Goal: Information Seeking & Learning: Compare options

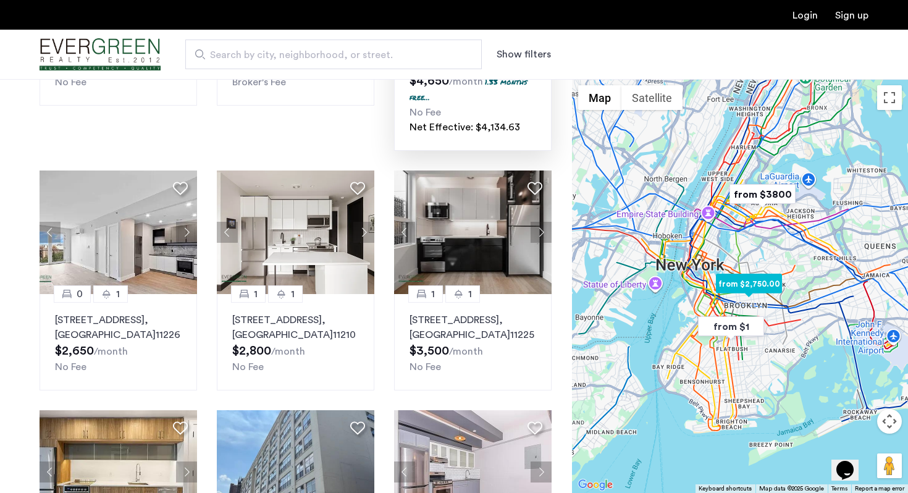
scroll to position [285, 0]
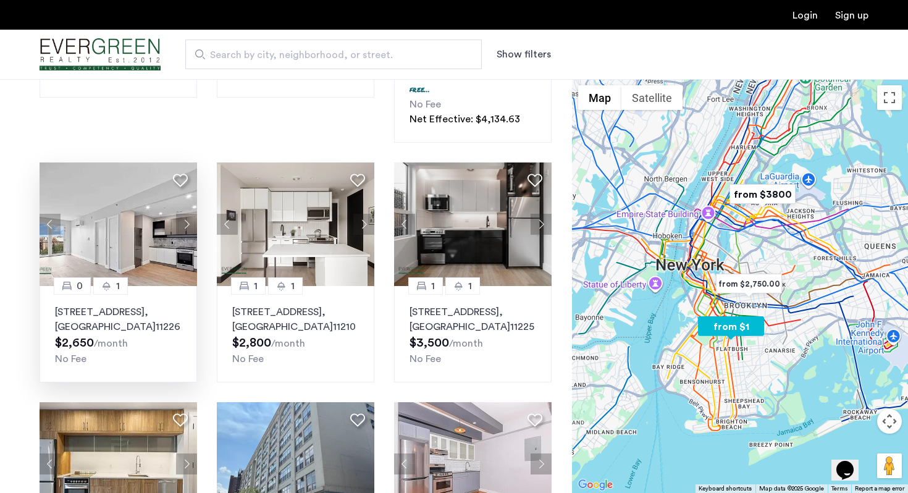
click at [132, 304] on p "290 Linden Boulevard, Unit 4E, Brooklyn , NY 11226" at bounding box center [118, 319] width 127 height 30
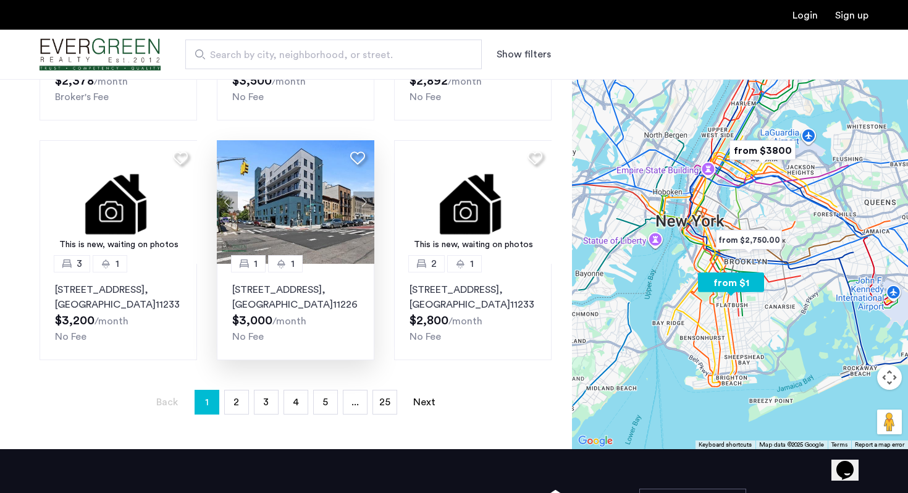
scroll to position [803, 0]
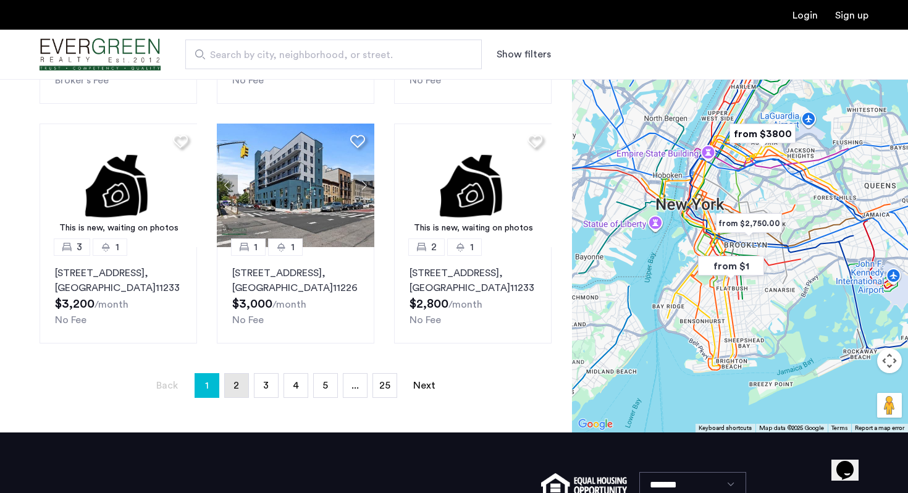
click at [237, 383] on span "2" at bounding box center [236, 385] width 6 height 10
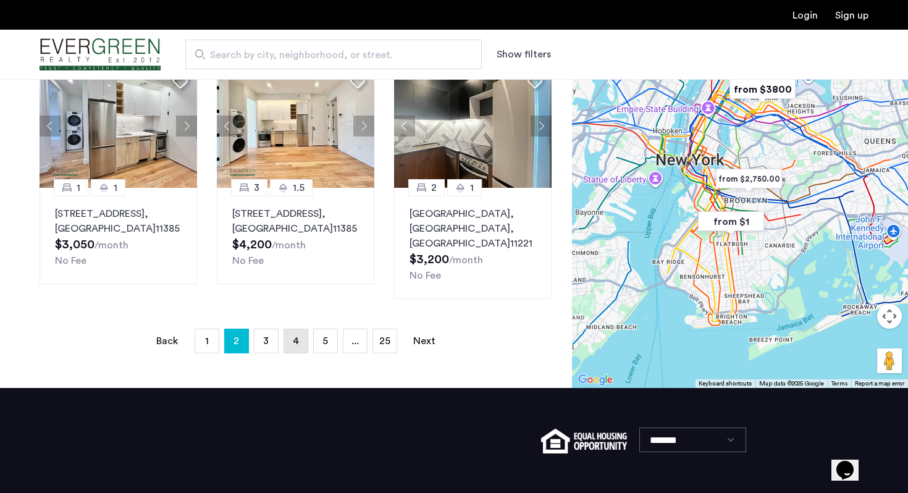
scroll to position [0, 0]
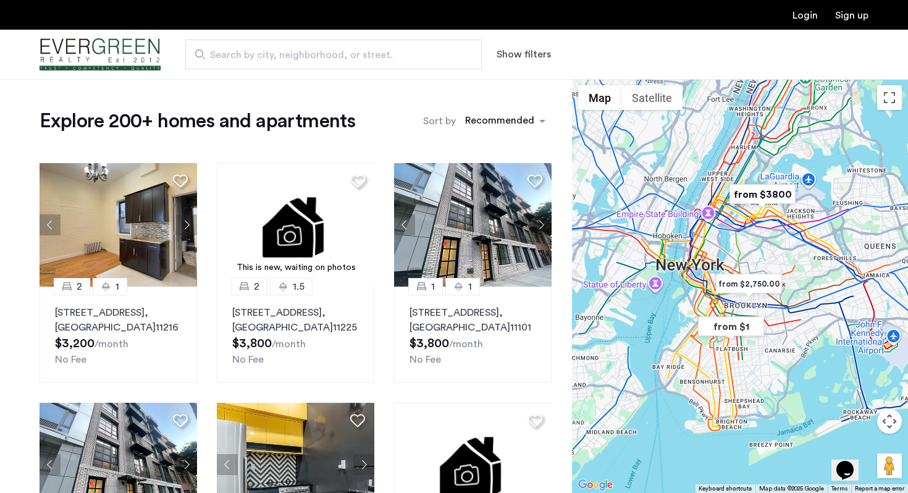
click at [532, 55] on button "Show filters" at bounding box center [524, 54] width 54 height 15
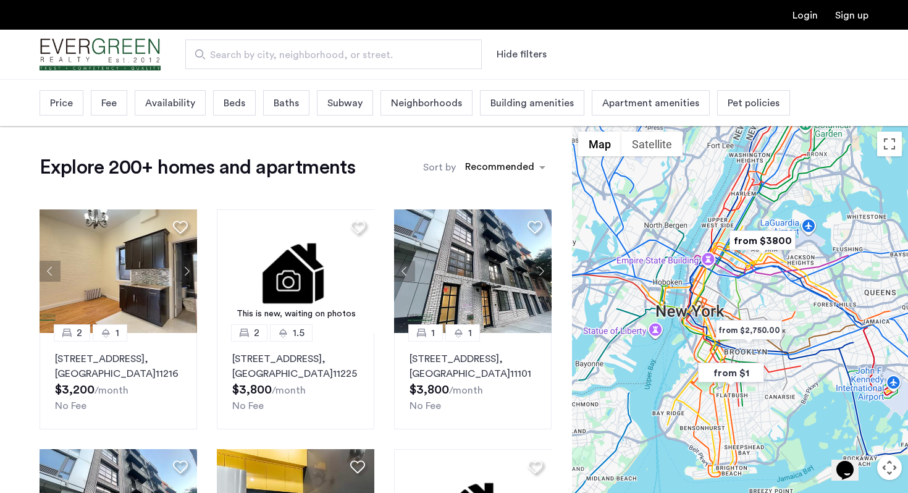
click at [239, 99] on span "Beds" at bounding box center [235, 103] width 22 height 15
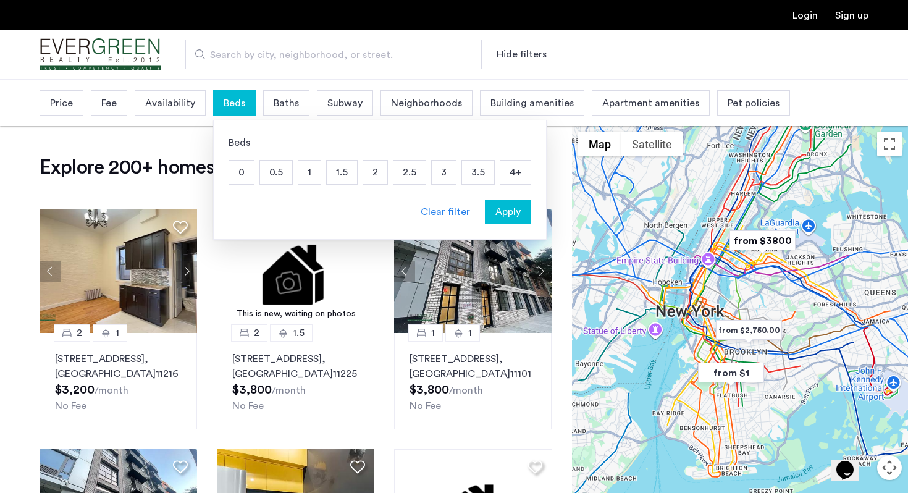
click at [443, 174] on p "3" at bounding box center [444, 172] width 24 height 23
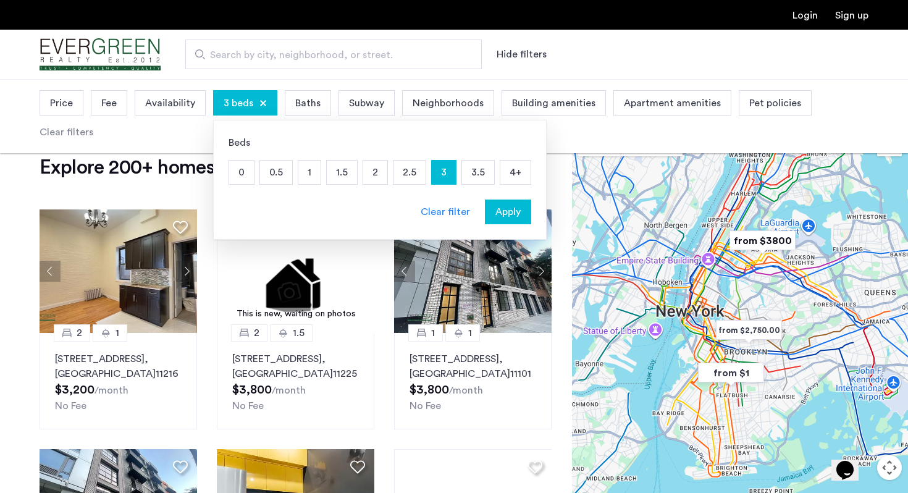
click at [502, 212] on span "Apply" at bounding box center [507, 211] width 25 height 15
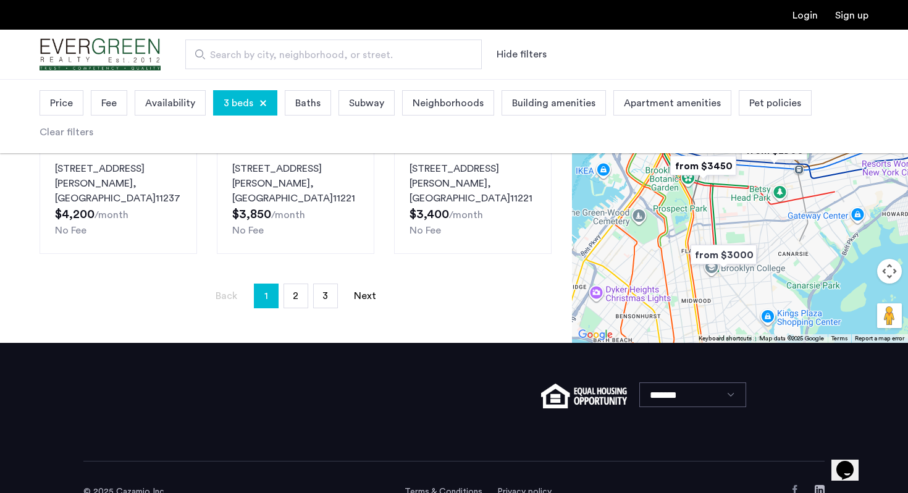
scroll to position [920, 0]
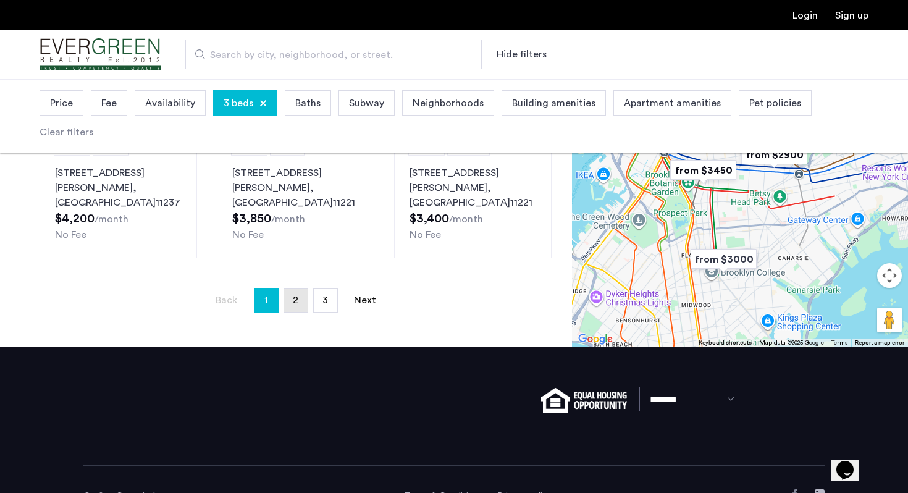
click at [291, 288] on link "page 2" at bounding box center [295, 299] width 23 height 23
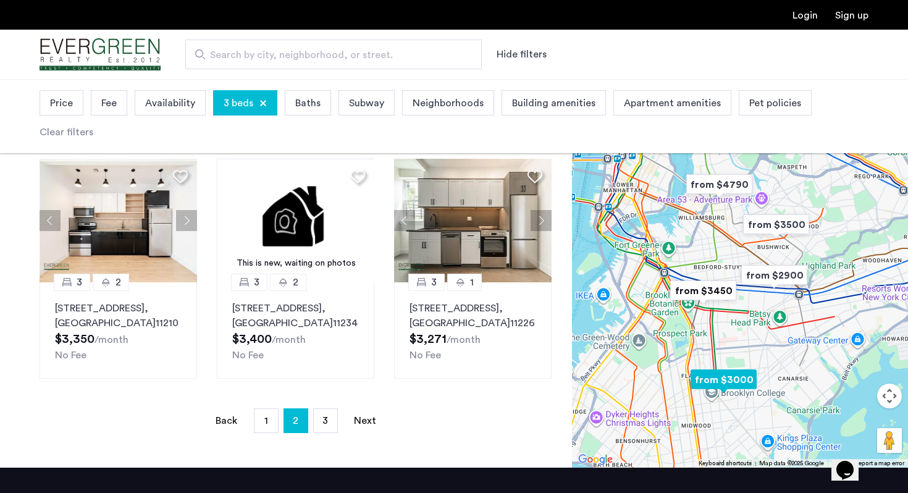
scroll to position [853, 0]
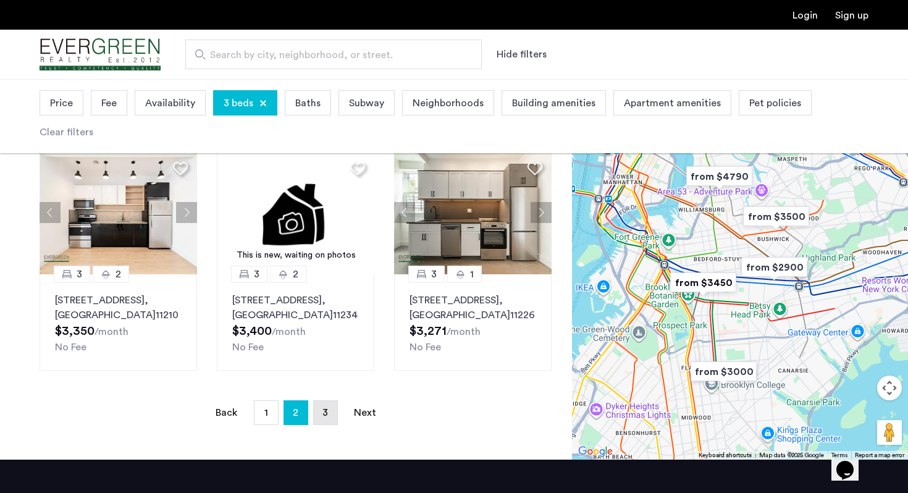
click at [331, 424] on link "page 3" at bounding box center [325, 412] width 23 height 23
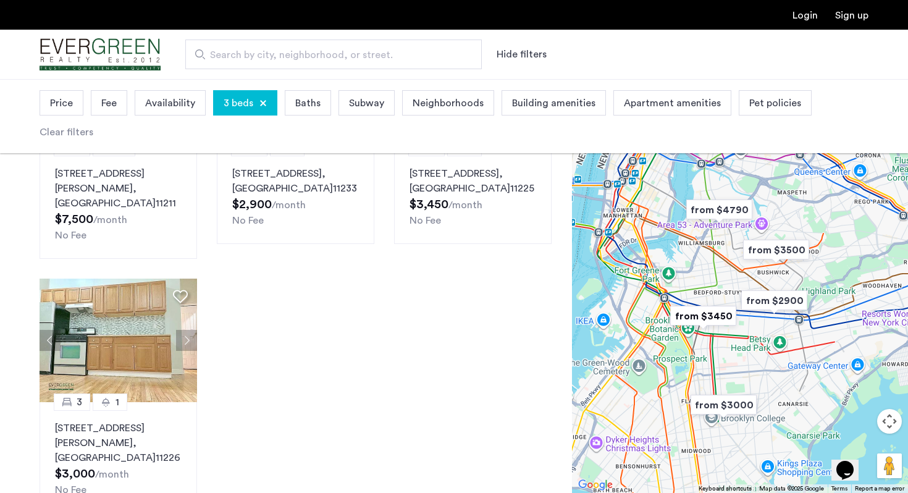
scroll to position [187, 0]
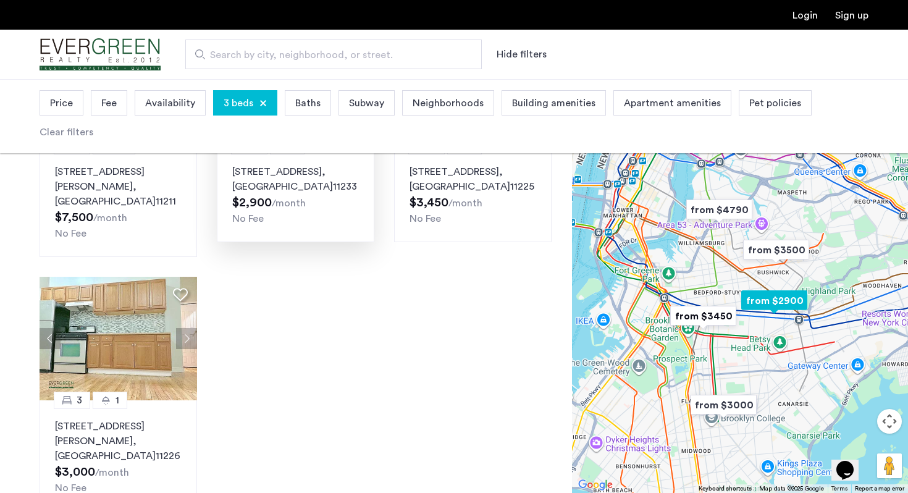
click at [316, 172] on p "2344 Pacific Street, Unit 3, Brooklyn , NY 11233" at bounding box center [295, 179] width 127 height 30
